Goal: Task Accomplishment & Management: Use online tool/utility

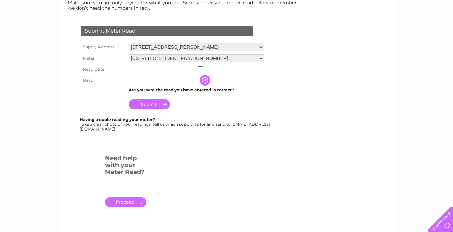
scroll to position [108, 0]
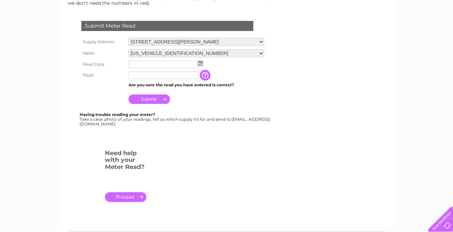
click at [182, 64] on input "text" at bounding box center [164, 64] width 70 height 7
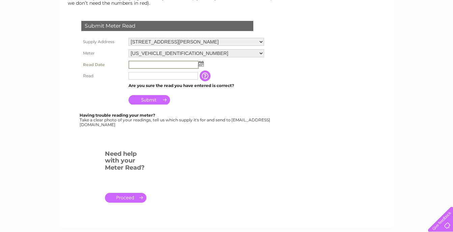
click at [182, 63] on input "text" at bounding box center [164, 65] width 70 height 8
click at [179, 67] on input "text" at bounding box center [164, 65] width 70 height 8
click at [200, 63] on img at bounding box center [201, 63] width 5 height 5
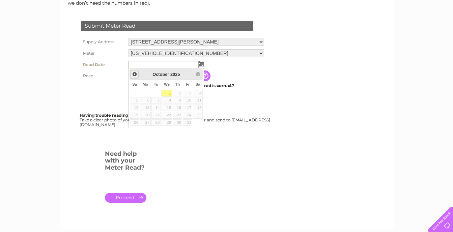
click at [135, 75] on span "Prev" at bounding box center [134, 74] width 5 height 5
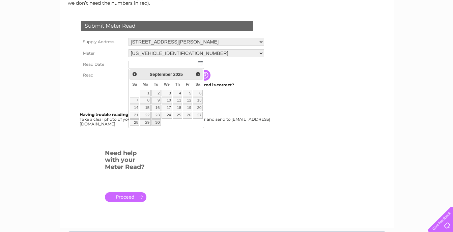
click at [156, 123] on link "30" at bounding box center [156, 122] width 9 height 7
type input "[DATE]"
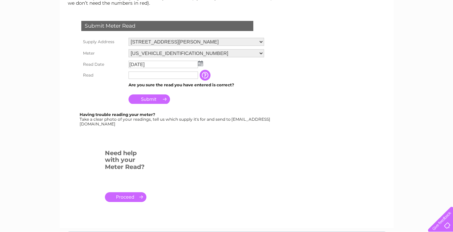
click at [159, 76] on input "text" at bounding box center [164, 75] width 70 height 7
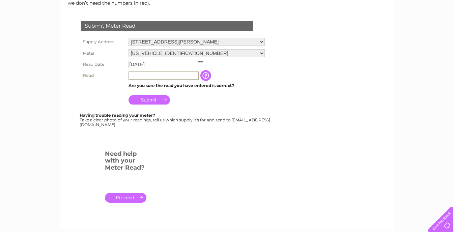
type input "0619"
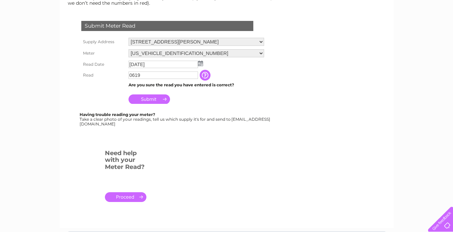
click at [153, 100] on input "Submit" at bounding box center [150, 99] width 42 height 9
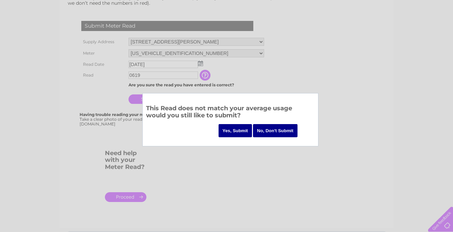
click at [200, 201] on div at bounding box center [226, 116] width 453 height 232
click at [239, 133] on input "Yes, Submit" at bounding box center [236, 130] width 34 height 13
